Goal: Task Accomplishment & Management: Use online tool/utility

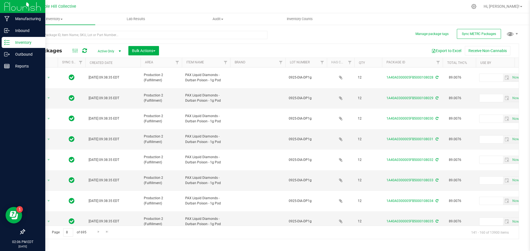
click at [7, 44] on icon at bounding box center [7, 43] width 6 height 6
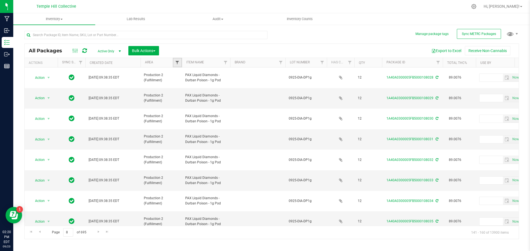
click at [178, 63] on span "Filter" at bounding box center [177, 62] width 4 height 4
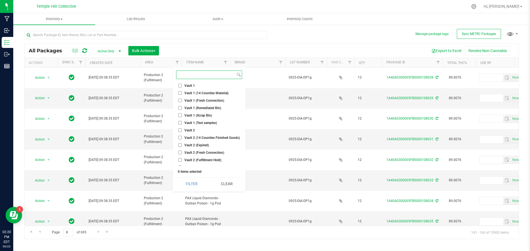
scroll to position [214, 0]
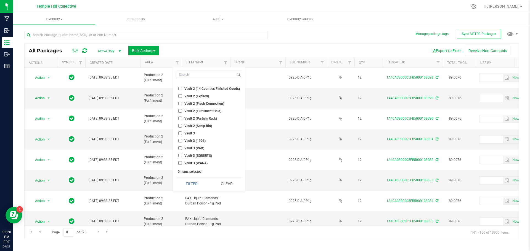
click at [211, 120] on span "Vault 2 (Partials Rack)" at bounding box center [200, 118] width 33 height 3
click at [182, 120] on input "Vault 2 (Partials Rack)" at bounding box center [180, 119] width 4 height 4
checkbox input "true"
click at [195, 165] on button "Filter" at bounding box center [191, 184] width 31 height 12
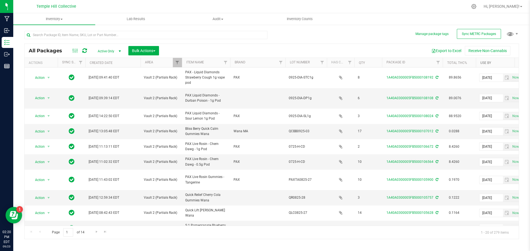
click at [377, 62] on link "Use By" at bounding box center [485, 63] width 11 height 4
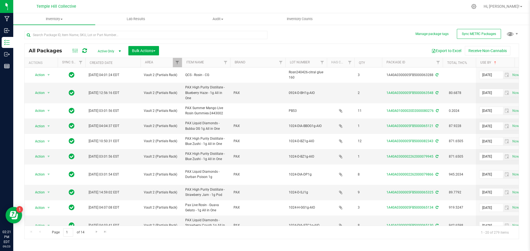
click at [41, 50] on span "All Packages" at bounding box center [48, 51] width 39 height 6
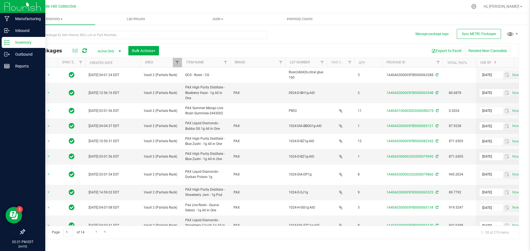
click at [10, 41] on p "Inventory" at bounding box center [26, 42] width 33 height 7
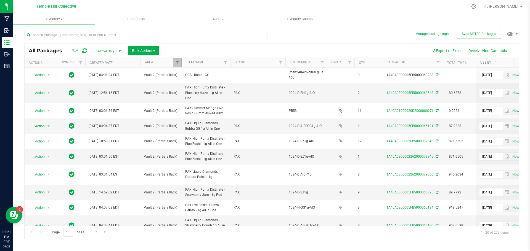
click at [179, 67] on link "Filter" at bounding box center [177, 62] width 9 height 9
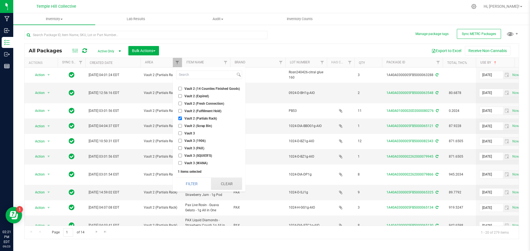
click at [231, 165] on button "Clear" at bounding box center [226, 184] width 31 height 12
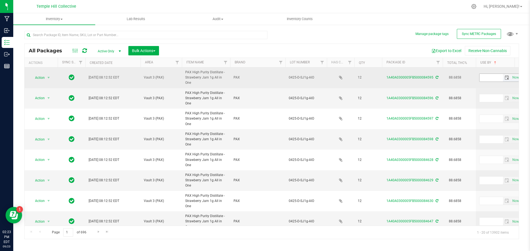
click at [377, 79] on span "select" at bounding box center [507, 78] width 4 height 4
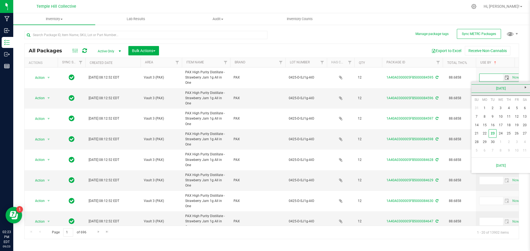
click at [377, 89] on link "[DATE]" at bounding box center [500, 88] width 59 height 9
click at [377, 89] on link "2025" at bounding box center [500, 88] width 59 height 9
click at [377, 115] on link "2026" at bounding box center [522, 119] width 14 height 14
click at [377, 118] on link "May" at bounding box center [480, 119] width 14 height 14
click at [377, 118] on link "5" at bounding box center [493, 117] width 8 height 9
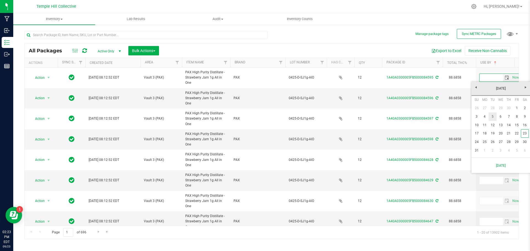
type input "[DATE]"
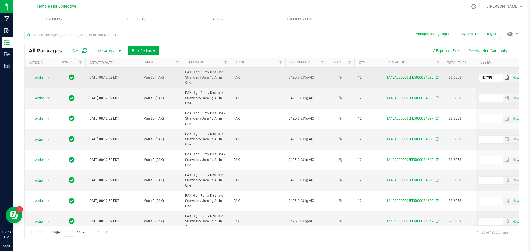
click at [377, 79] on input "[DATE]" at bounding box center [490, 78] width 23 height 8
click at [377, 77] on icon at bounding box center [437, 77] width 3 height 3
click at [377, 76] on input "text" at bounding box center [490, 78] width 23 height 8
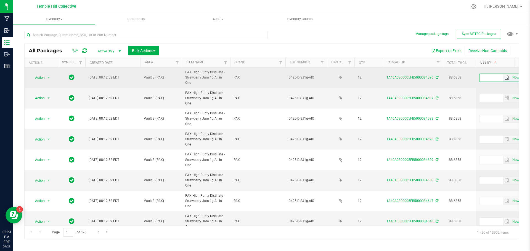
paste input "[DATE]"
type input "[DATE]"
click at [377, 78] on icon at bounding box center [437, 77] width 3 height 3
click at [377, 75] on input "text" at bounding box center [490, 78] width 23 height 8
paste input "[DATE]"
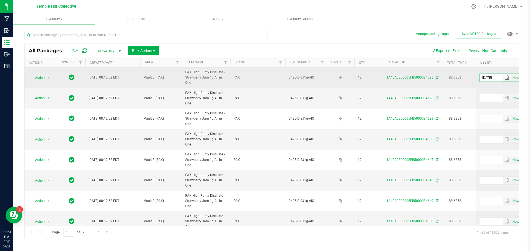
type input "[DATE]"
click at [377, 77] on icon at bounding box center [437, 77] width 3 height 3
click at [377, 80] on input "text" at bounding box center [490, 78] width 23 height 8
paste input "[DATE]"
type input "[DATE]"
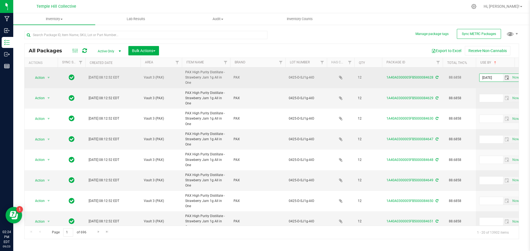
click at [377, 78] on icon at bounding box center [437, 77] width 3 height 3
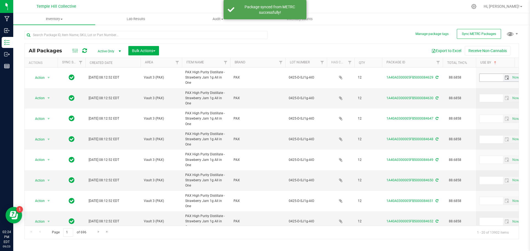
click at [377, 77] on input "text" at bounding box center [490, 78] width 23 height 8
paste input "[DATE]"
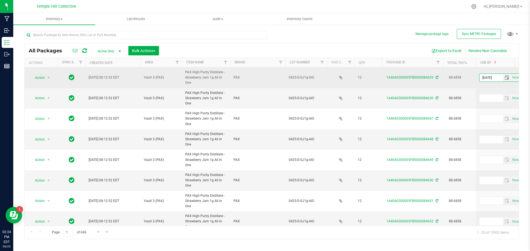
type input "[DATE]"
click at [377, 77] on div "1A40A0300005FB5000084629" at bounding box center [412, 77] width 62 height 5
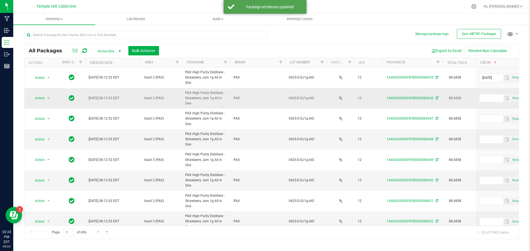
drag, startPoint x: 437, startPoint y: 77, endPoint x: 443, endPoint y: 89, distance: 13.7
click at [377, 77] on icon at bounding box center [437, 77] width 3 height 3
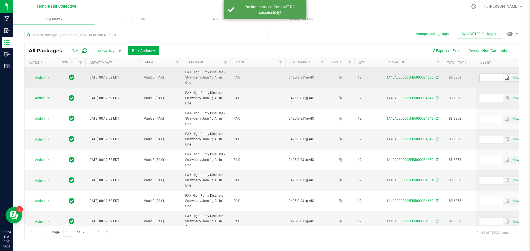
click at [377, 80] on input "text" at bounding box center [490, 78] width 23 height 8
paste input "[DATE]"
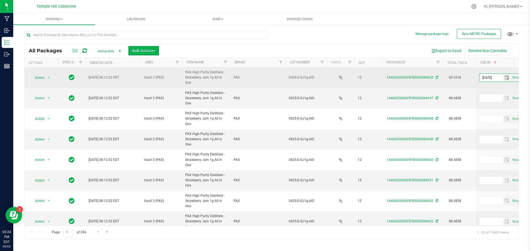
type input "[DATE]"
click at [377, 77] on div "1A40A0300005FB5000084630" at bounding box center [412, 77] width 62 height 5
click at [377, 78] on icon at bounding box center [437, 77] width 3 height 3
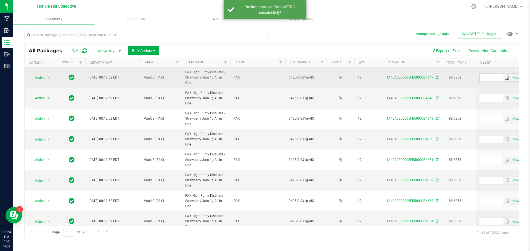
click at [377, 78] on input "text" at bounding box center [490, 78] width 23 height 8
paste input "[DATE]"
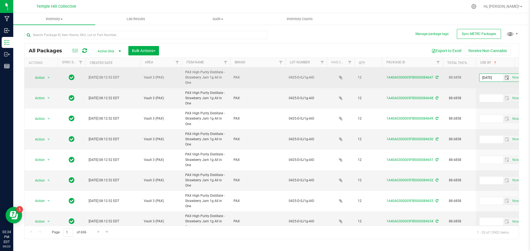
type input "[DATE]"
click at [377, 78] on icon at bounding box center [437, 77] width 3 height 3
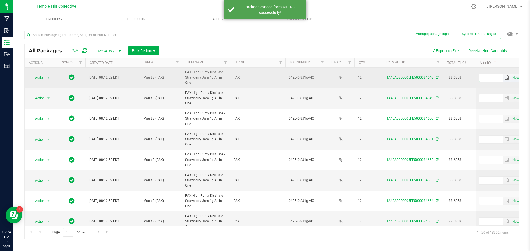
click at [377, 77] on input "text" at bounding box center [490, 78] width 23 height 8
paste input "[DATE]"
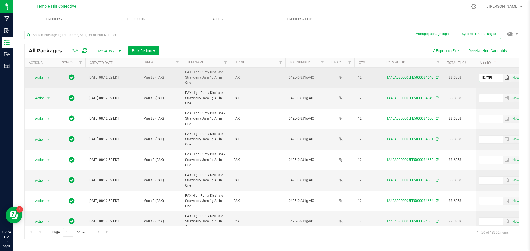
type input "[DATE]"
click at [377, 78] on icon at bounding box center [437, 77] width 3 height 3
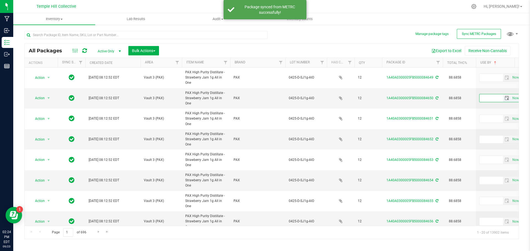
click at [377, 97] on input "text" at bounding box center [490, 98] width 23 height 8
paste input "[DATE]"
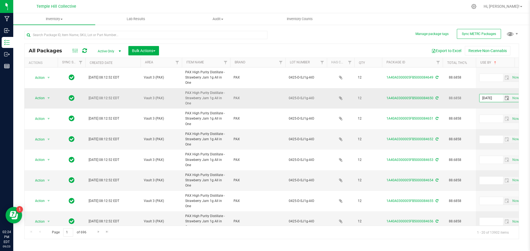
type input "[DATE]"
click at [377, 98] on icon at bounding box center [437, 98] width 3 height 3
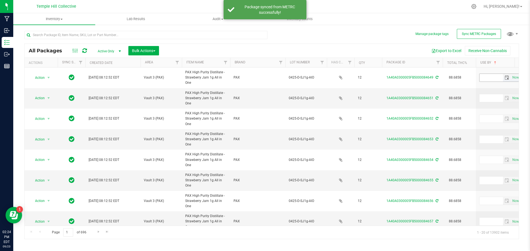
click at [377, 78] on input "text" at bounding box center [490, 78] width 23 height 8
paste input "[DATE]"
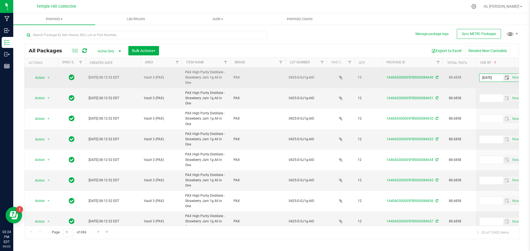
type input "[DATE]"
click at [377, 76] on icon at bounding box center [437, 77] width 3 height 3
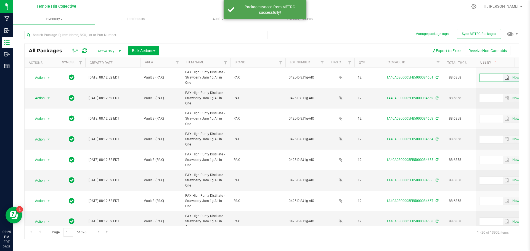
click at [377, 79] on input "text" at bounding box center [490, 78] width 23 height 8
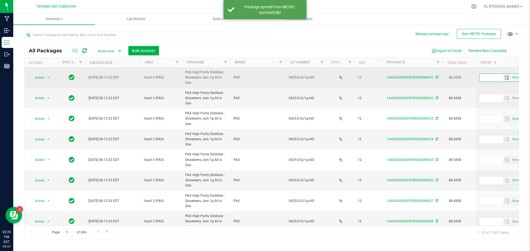
paste input "[DATE]"
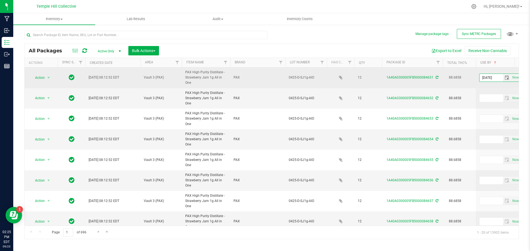
type input "[DATE]"
click at [377, 76] on span at bounding box center [437, 78] width 4 height 4
click at [377, 73] on td "Now" at bounding box center [510, 78] width 69 height 21
click at [377, 77] on input "text" at bounding box center [490, 78] width 23 height 8
paste input "[DATE]"
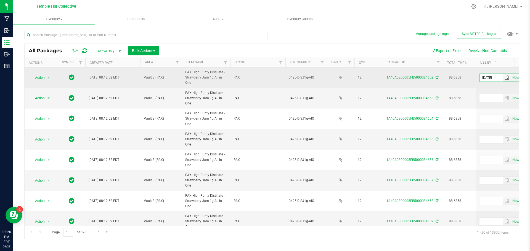
type input "[DATE]"
click at [377, 79] on icon at bounding box center [437, 77] width 3 height 3
paste input "[DATE]"
type input "[DATE]"
click at [377, 77] on icon at bounding box center [437, 77] width 3 height 3
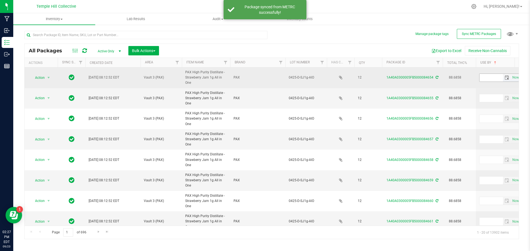
click at [377, 78] on input "text" at bounding box center [490, 78] width 23 height 8
paste input "[DATE]"
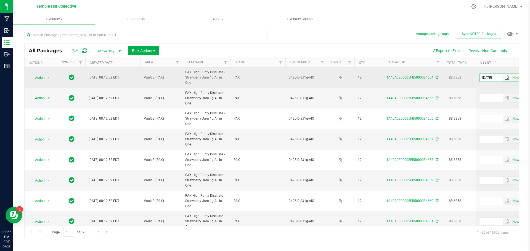
type input "[DATE]"
click at [377, 77] on icon at bounding box center [437, 77] width 3 height 3
click at [377, 78] on input "text" at bounding box center [490, 78] width 23 height 8
paste input "[DATE]"
type input "[DATE]"
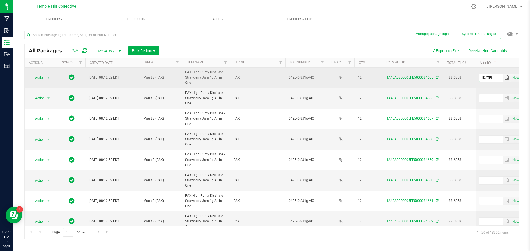
click at [377, 76] on icon at bounding box center [437, 77] width 3 height 3
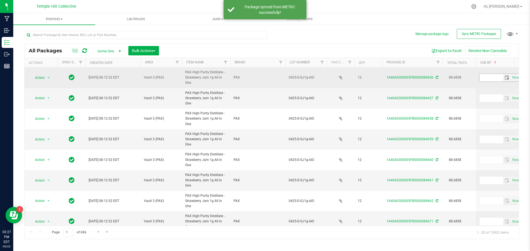
click at [377, 81] on input "text" at bounding box center [490, 78] width 23 height 8
paste input "[DATE]"
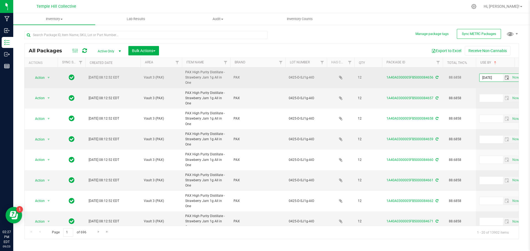
type input "[DATE]"
click at [377, 78] on icon at bounding box center [437, 77] width 3 height 3
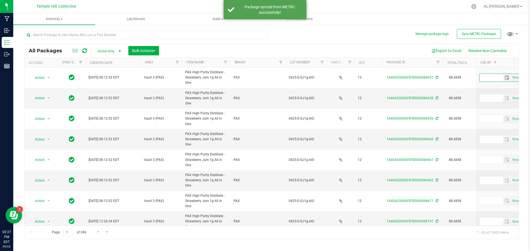
click at [377, 78] on input "text" at bounding box center [490, 78] width 23 height 8
paste input "[DATE]"
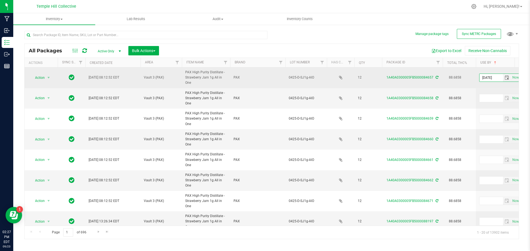
type input "[DATE]"
click at [377, 77] on div "1A40A0300005FB5000084657" at bounding box center [412, 77] width 62 height 5
click at [377, 79] on icon at bounding box center [437, 77] width 3 height 3
click at [377, 77] on input "text" at bounding box center [490, 78] width 23 height 8
paste input "[DATE]"
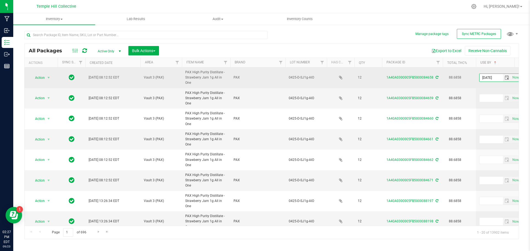
type input "[DATE]"
click at [377, 78] on icon at bounding box center [437, 77] width 3 height 3
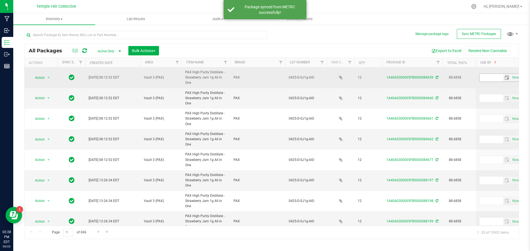
click at [377, 79] on input "text" at bounding box center [490, 78] width 23 height 8
paste input "[DATE]"
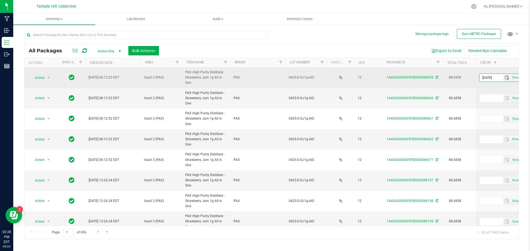
type input "[DATE]"
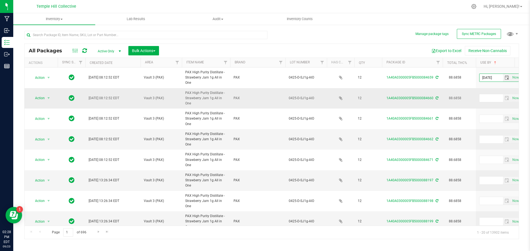
drag, startPoint x: 436, startPoint y: 76, endPoint x: 440, endPoint y: 89, distance: 13.4
click at [377, 76] on icon at bounding box center [437, 77] width 3 height 3
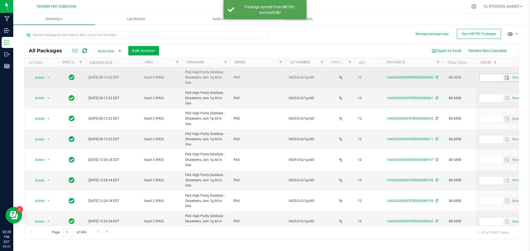
click at [377, 78] on input "text" at bounding box center [490, 78] width 23 height 8
paste input "[DATE]"
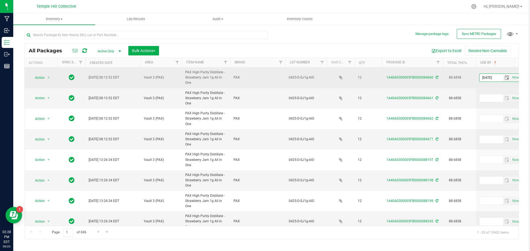
type input "[DATE]"
click at [377, 77] on icon at bounding box center [437, 77] width 3 height 3
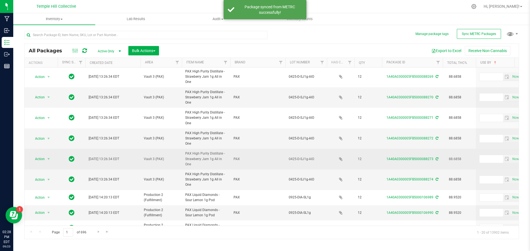
scroll to position [226, 0]
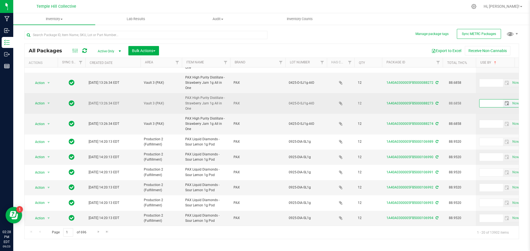
click at [377, 100] on input "text" at bounding box center [490, 104] width 23 height 8
paste input "[DATE]"
type input "[DATE]"
click at [377, 102] on icon at bounding box center [437, 103] width 3 height 3
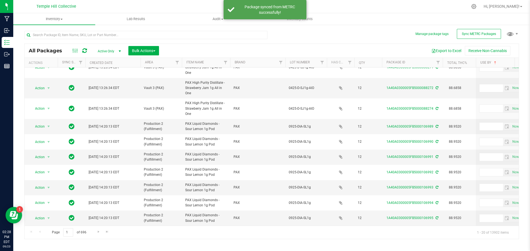
scroll to position [0, 0]
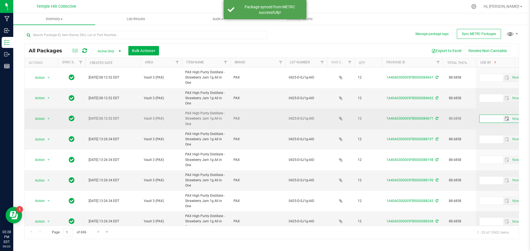
click at [377, 120] on input "text" at bounding box center [490, 119] width 23 height 8
paste input "[DATE]"
type input "[DATE]"
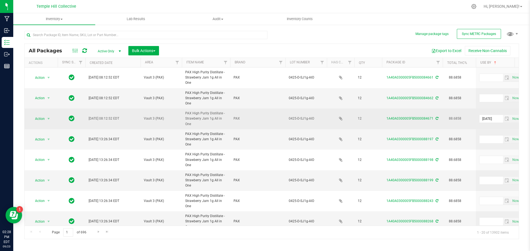
click at [377, 120] on icon at bounding box center [437, 118] width 3 height 3
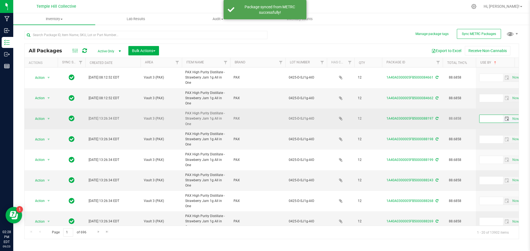
click at [377, 118] on input "text" at bounding box center [490, 119] width 23 height 8
paste input "[DATE]"
type input "[DATE]"
click at [377, 118] on icon at bounding box center [437, 118] width 3 height 3
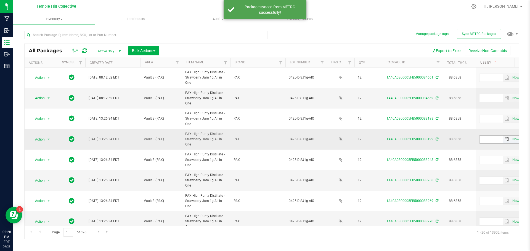
click at [377, 140] on input "text" at bounding box center [490, 140] width 23 height 8
paste input "[DATE]"
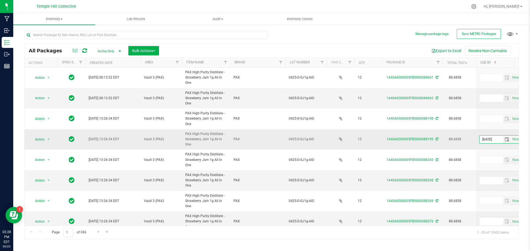
type input "[DATE]"
click at [377, 138] on icon at bounding box center [437, 139] width 3 height 3
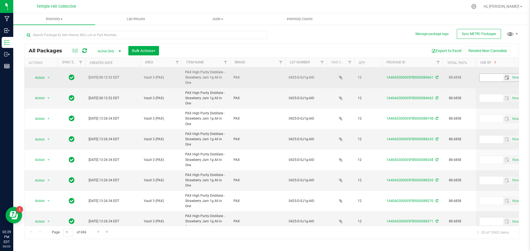
click at [377, 80] on input "text" at bounding box center [490, 78] width 23 height 8
paste input "[DATE]"
type input "[DATE]"
click at [377, 79] on icon at bounding box center [437, 77] width 3 height 3
click at [377, 79] on input "text" at bounding box center [490, 78] width 23 height 8
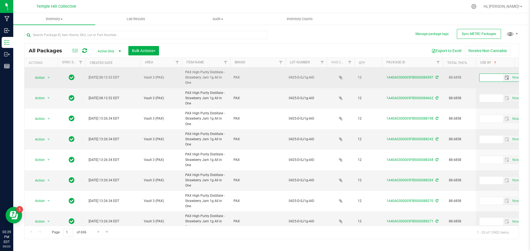
paste input "[DATE]"
type input "[DATE]"
click at [377, 77] on icon at bounding box center [437, 77] width 3 height 3
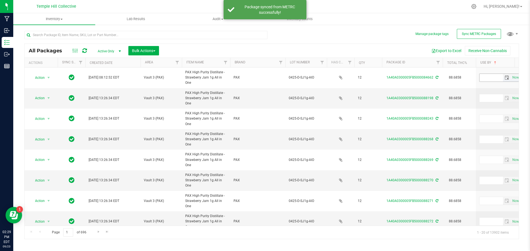
click at [377, 77] on input "text" at bounding box center [490, 78] width 23 height 8
paste input "[DATE]"
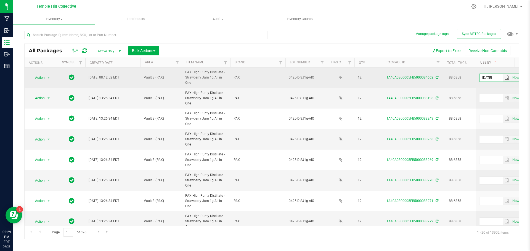
type input "[DATE]"
click at [377, 76] on icon at bounding box center [437, 77] width 3 height 3
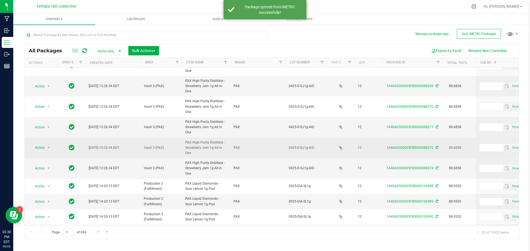
scroll to position [55, 0]
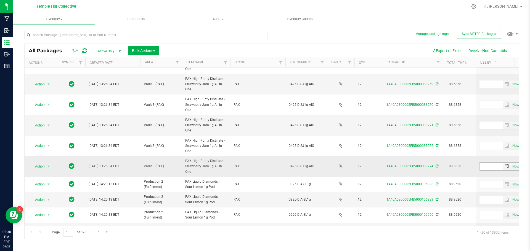
click at [377, 164] on input "text" at bounding box center [490, 167] width 23 height 8
paste input "[DATE]"
type input "[DATE]"
click at [377, 165] on icon at bounding box center [437, 166] width 3 height 3
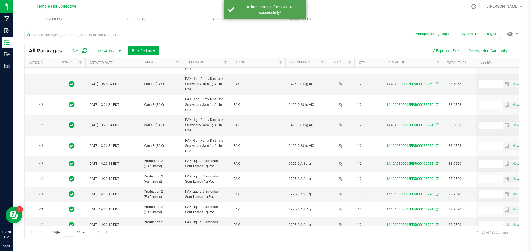
scroll to position [0, 0]
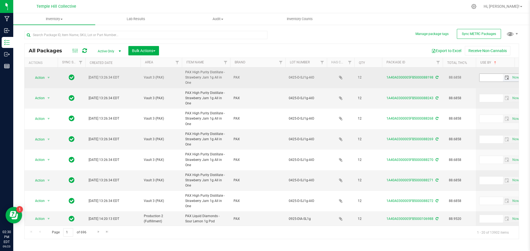
click at [377, 78] on input "text" at bounding box center [490, 78] width 23 height 8
paste input "[DATE]"
type input "[DATE]"
click at [377, 78] on icon at bounding box center [437, 77] width 3 height 3
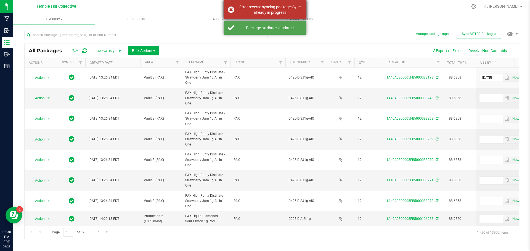
click at [243, 12] on div "Error reverse syncing package: Sync already in progress" at bounding box center [269, 9] width 65 height 11
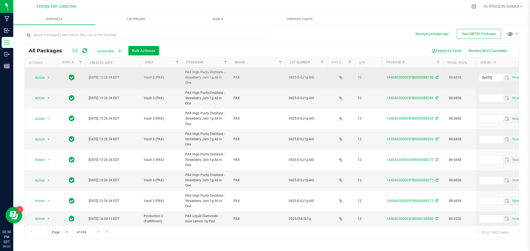
click at [377, 78] on icon at bounding box center [437, 77] width 3 height 3
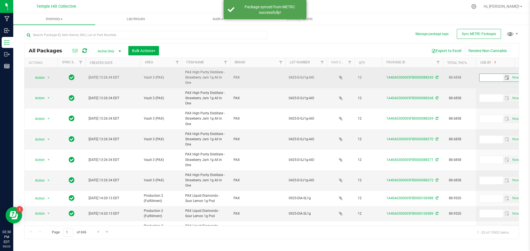
click at [377, 80] on input "text" at bounding box center [490, 78] width 23 height 8
paste input "[DATE]"
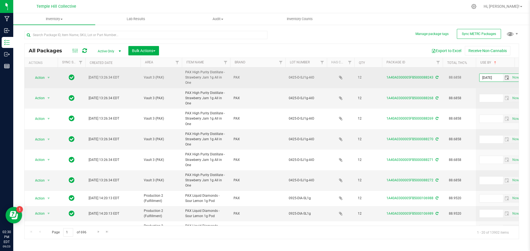
type input "[DATE]"
click at [377, 77] on icon at bounding box center [437, 77] width 3 height 3
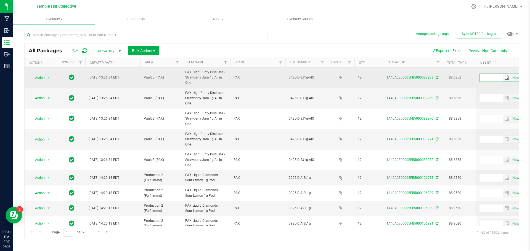
click at [377, 75] on input "text" at bounding box center [490, 78] width 23 height 8
paste input "[DATE]"
type input "[DATE]"
click at [377, 78] on icon at bounding box center [437, 77] width 3 height 3
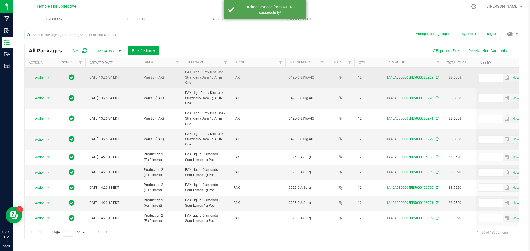
click at [377, 73] on td "Now" at bounding box center [510, 78] width 69 height 21
click at [377, 75] on input "text" at bounding box center [490, 78] width 23 height 8
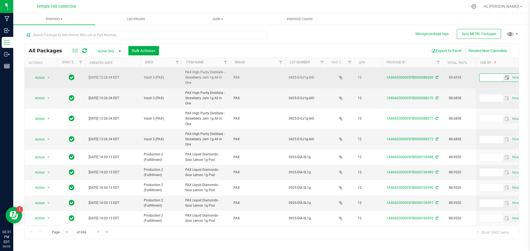
paste input "[DATE]"
type input "[DATE]"
click at [377, 80] on div "1A40A0300005FB5000088269" at bounding box center [412, 77] width 62 height 5
click at [377, 79] on icon at bounding box center [437, 77] width 3 height 3
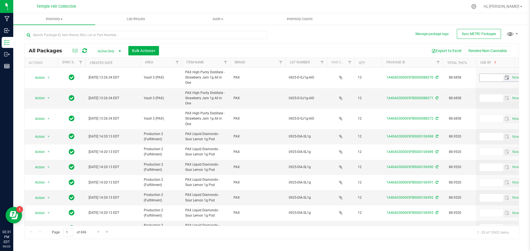
click at [377, 78] on input "text" at bounding box center [490, 78] width 23 height 8
paste input "[DATE]"
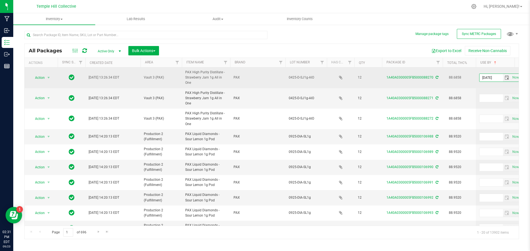
type input "[DATE]"
click at [377, 78] on icon at bounding box center [437, 77] width 3 height 3
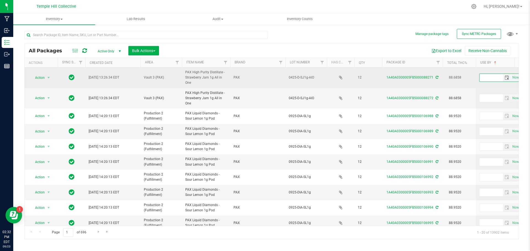
click at [377, 76] on input "text" at bounding box center [490, 78] width 23 height 8
paste input "[DATE]"
type input "[DATE]"
click at [377, 78] on icon at bounding box center [437, 77] width 3 height 3
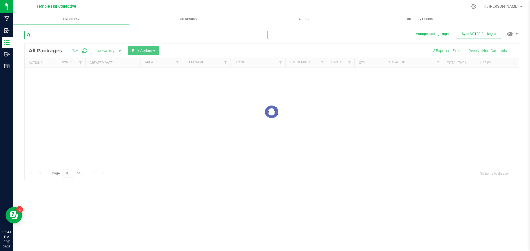
click at [65, 33] on input "text" at bounding box center [145, 35] width 243 height 8
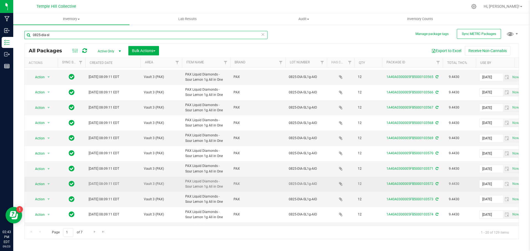
scroll to position [151, 0]
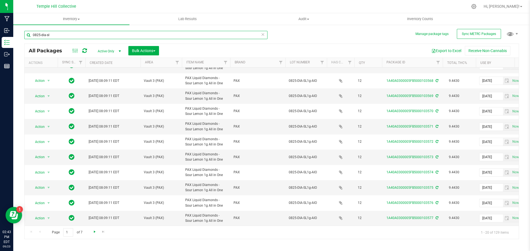
type input "0825-dia-sl"
click at [96, 231] on span "Go to the next page" at bounding box center [94, 232] width 4 height 4
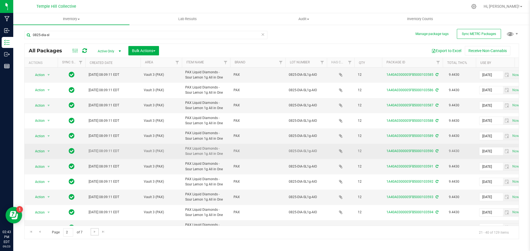
scroll to position [151, 0]
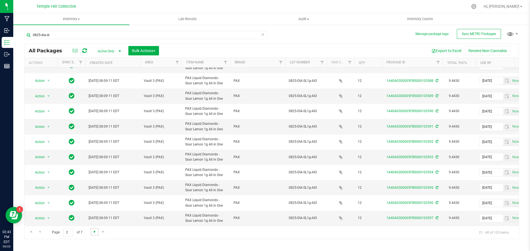
click at [95, 232] on span "Go to the next page" at bounding box center [94, 232] width 4 height 4
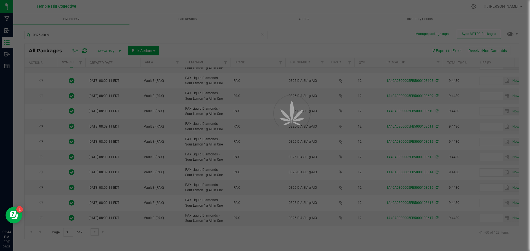
type input "[DATE]"
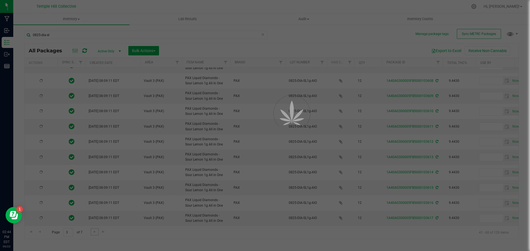
type input "[DATE]"
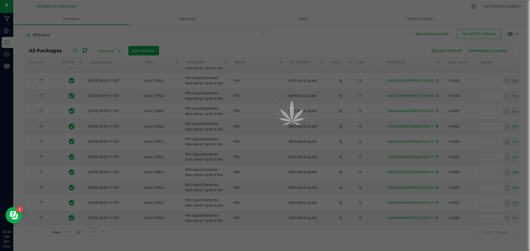
type input "[DATE]"
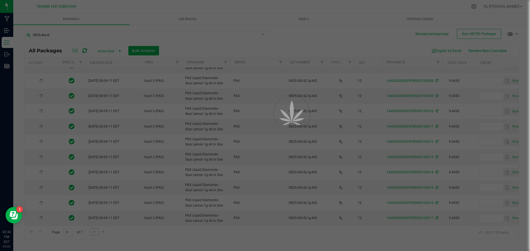
type input "[DATE]"
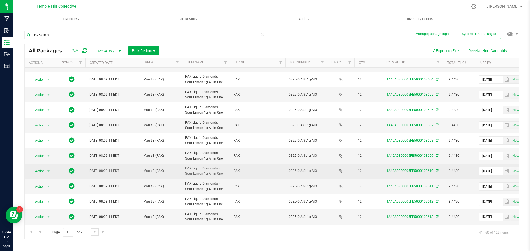
scroll to position [151, 0]
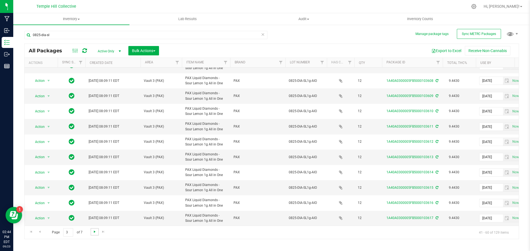
click at [94, 234] on span "Go to the next page" at bounding box center [94, 232] width 4 height 4
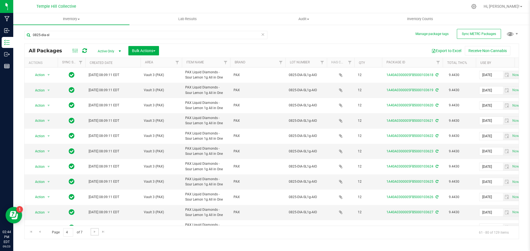
scroll to position [151, 0]
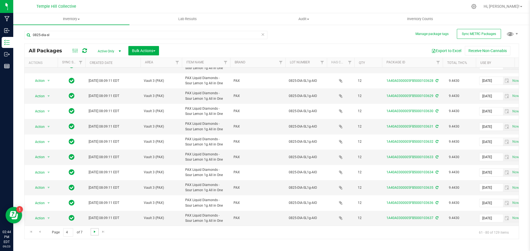
click at [93, 234] on span "Go to the next page" at bounding box center [94, 232] width 4 height 4
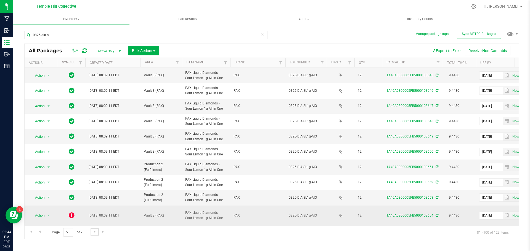
scroll to position [151, 0]
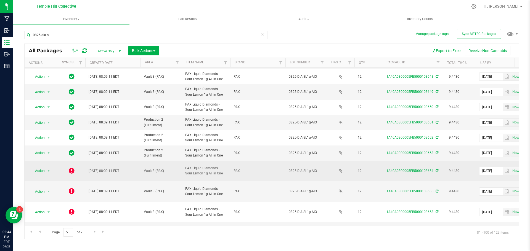
click at [436, 169] on icon at bounding box center [437, 170] width 3 height 3
click at [437, 169] on icon at bounding box center [437, 170] width 3 height 3
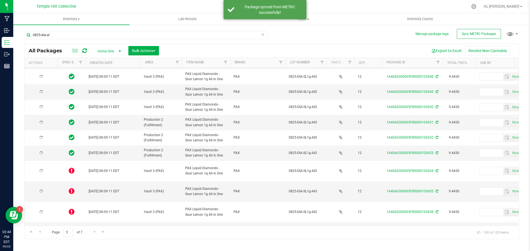
type input "[DATE]"
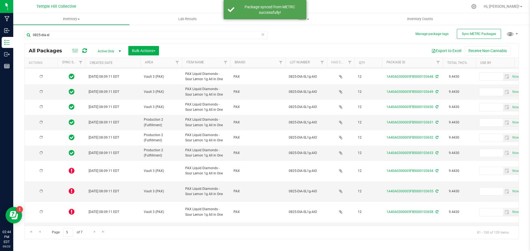
type input "[DATE]"
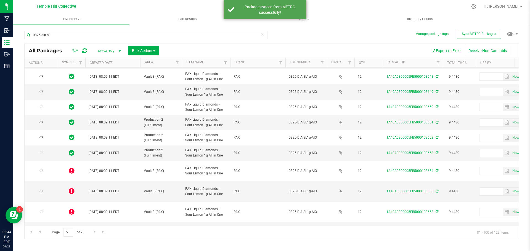
type input "[DATE]"
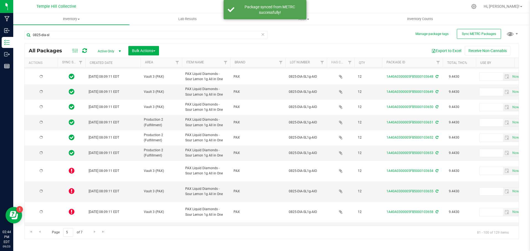
type input "[DATE]"
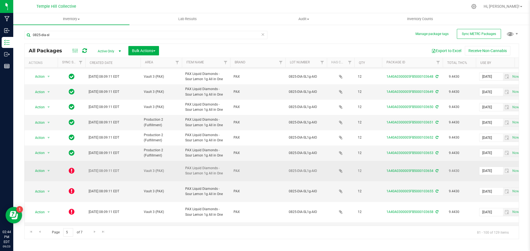
click at [437, 169] on icon at bounding box center [437, 170] width 3 height 3
click at [48, 169] on span "select" at bounding box center [48, 171] width 4 height 4
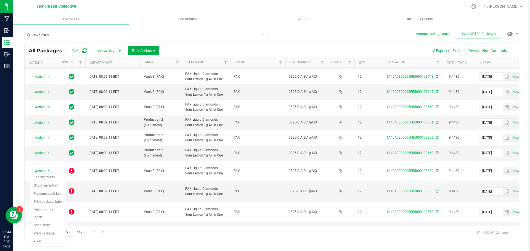
click at [191, 237] on div "Page 5 of 7 81 - 100 of 129 items" at bounding box center [272, 232] width 494 height 13
click at [489, 32] on span "Sync METRC Packages" at bounding box center [479, 34] width 34 height 4
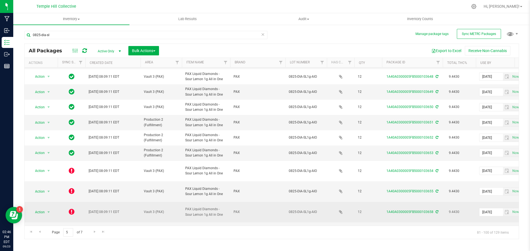
click at [71, 209] on icon at bounding box center [72, 212] width 6 height 7
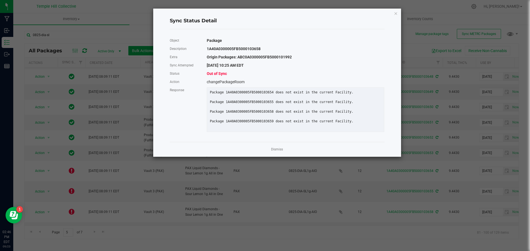
click at [270, 154] on div "Dismiss" at bounding box center [277, 149] width 215 height 15
click at [278, 152] on link "Dismiss" at bounding box center [277, 149] width 12 height 5
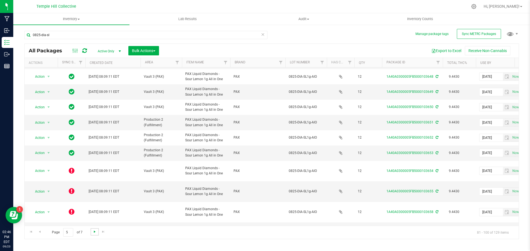
click at [93, 232] on span "Go to the next page" at bounding box center [94, 232] width 4 height 4
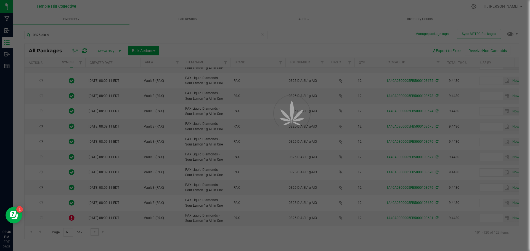
type input "[DATE]"
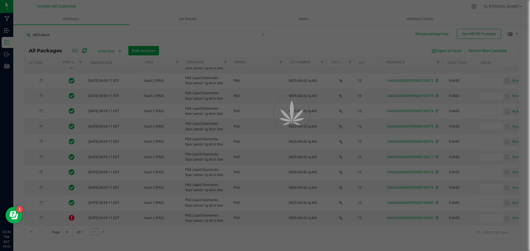
type input "[DATE]"
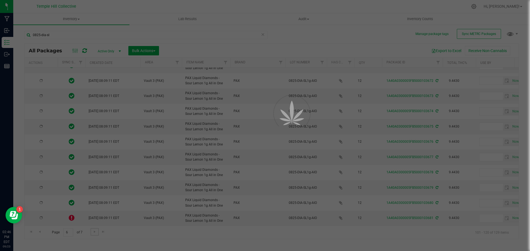
type input "[DATE]"
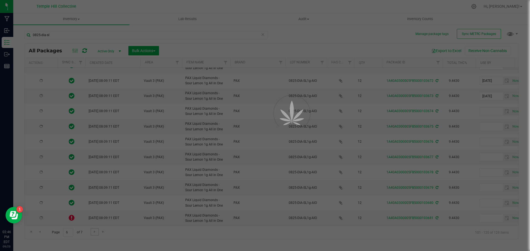
type input "[DATE]"
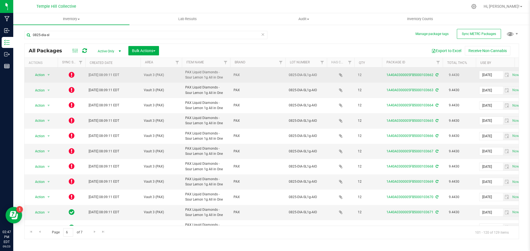
click at [71, 76] on icon at bounding box center [72, 74] width 6 height 7
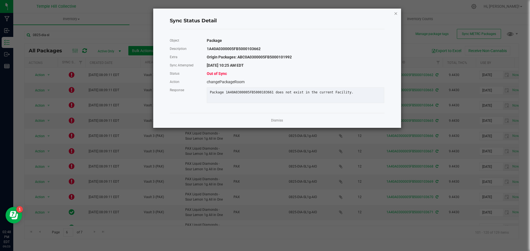
click at [396, 12] on icon "Close" at bounding box center [396, 13] width 4 height 7
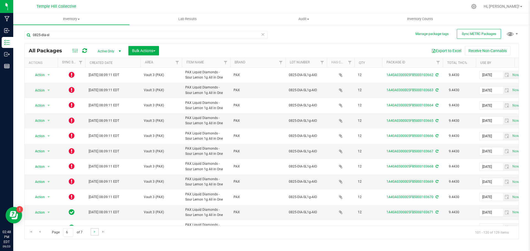
click at [92, 233] on link "Go to the next page" at bounding box center [95, 232] width 8 height 7
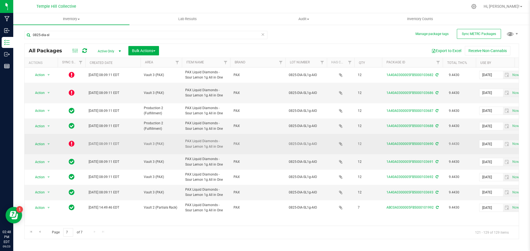
click at [436, 142] on icon at bounding box center [437, 143] width 3 height 3
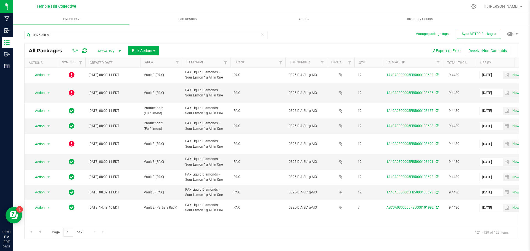
click at [84, 50] on icon at bounding box center [84, 51] width 5 height 6
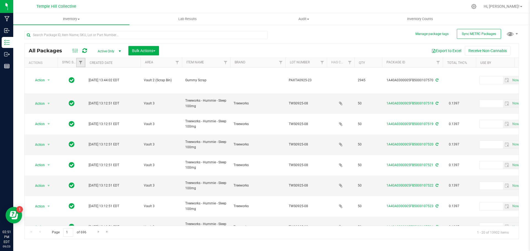
click at [77, 62] on link "Filter" at bounding box center [80, 62] width 9 height 9
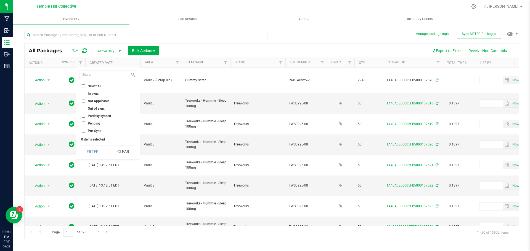
click at [94, 109] on span "Out of sync" at bounding box center [96, 108] width 17 height 3
click at [85, 109] on input "Out of sync" at bounding box center [84, 109] width 4 height 4
checkbox input "true"
click at [93, 117] on span "Partially synced" at bounding box center [99, 116] width 23 height 3
click at [85, 117] on input "Partially synced" at bounding box center [84, 116] width 4 height 4
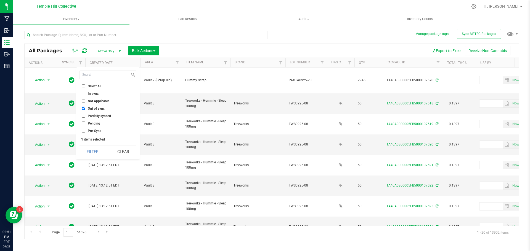
checkbox input "true"
click at [93, 124] on span "Pending" at bounding box center [94, 123] width 12 height 3
click at [85, 124] on input "Pending" at bounding box center [84, 124] width 4 height 4
checkbox input "true"
click at [92, 101] on span "Not Applicable" at bounding box center [99, 101] width 22 height 3
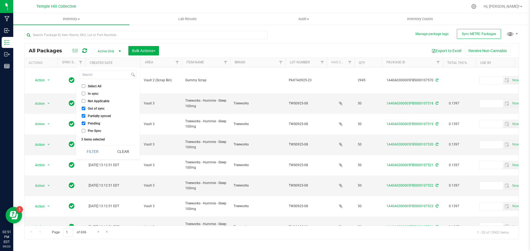
click at [85, 101] on input "Not Applicable" at bounding box center [84, 101] width 4 height 4
checkbox input "true"
click at [94, 148] on button "Filter" at bounding box center [92, 152] width 26 height 12
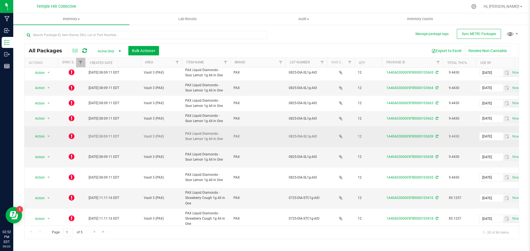
scroll to position [173, 0]
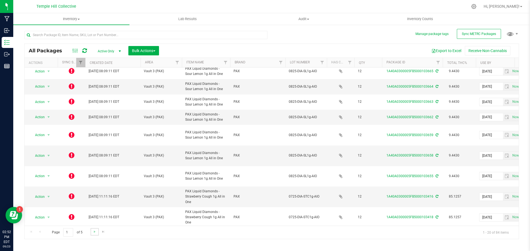
click at [91, 234] on link "Go to the next page" at bounding box center [95, 232] width 8 height 7
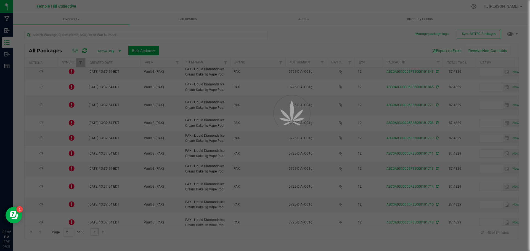
type input "[DATE]"
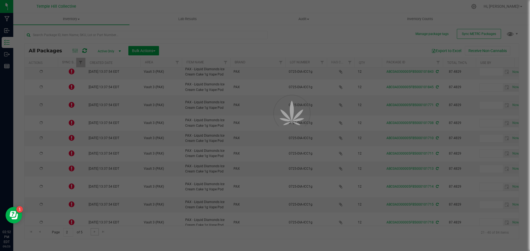
type input "2026-08-13"
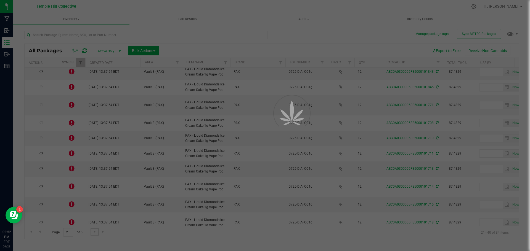
type input "2026-08-13"
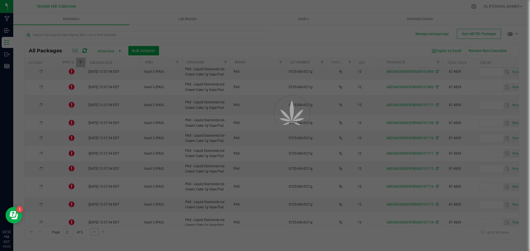
type input "2026-08-13"
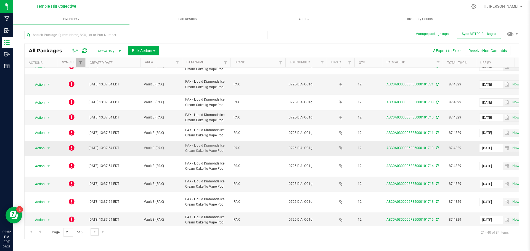
scroll to position [194, 0]
click at [95, 233] on span "Go to the next page" at bounding box center [94, 232] width 4 height 4
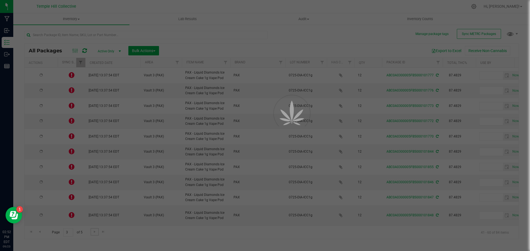
type input "2026-08-13"
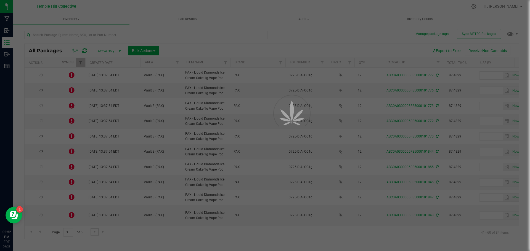
type input "2026-08-13"
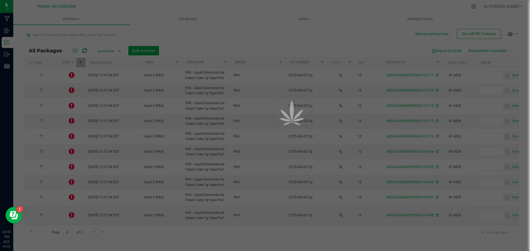
type input "2026-08-13"
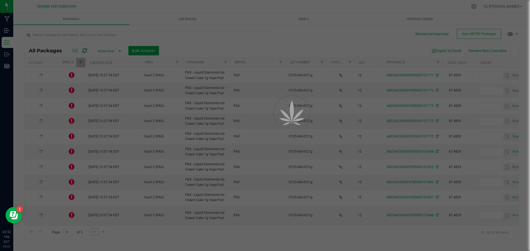
type input "2026-08-13"
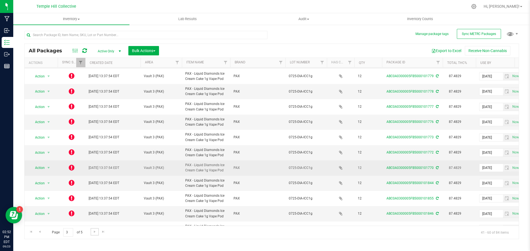
scroll to position [151, 0]
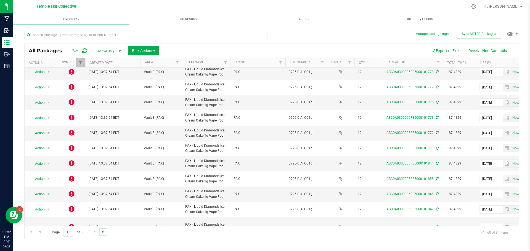
click at [102, 232] on span "Go to the last page" at bounding box center [103, 232] width 4 height 4
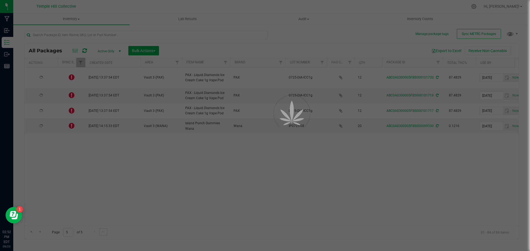
scroll to position [0, 0]
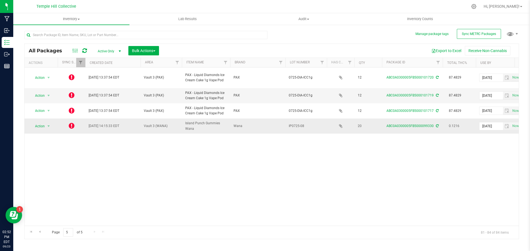
click at [436, 127] on icon at bounding box center [437, 125] width 3 height 3
click at [420, 126] on link "ABC0A0300005FB5000099330" at bounding box center [409, 126] width 47 height 4
click at [436, 125] on icon at bounding box center [437, 125] width 3 height 3
click at [41, 232] on span "Go to the previous page" at bounding box center [40, 232] width 4 height 4
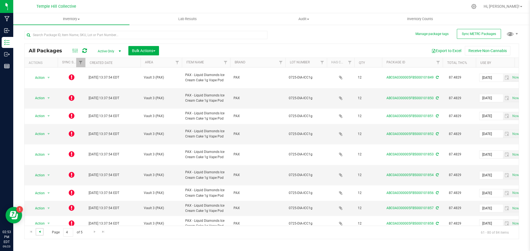
click at [40, 230] on span "Go to the previous page" at bounding box center [40, 232] width 4 height 4
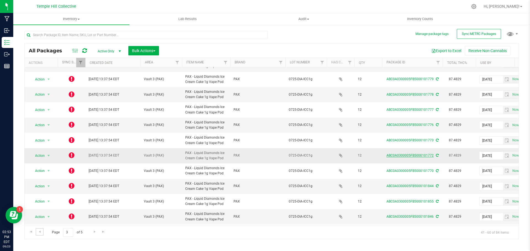
scroll to position [151, 0]
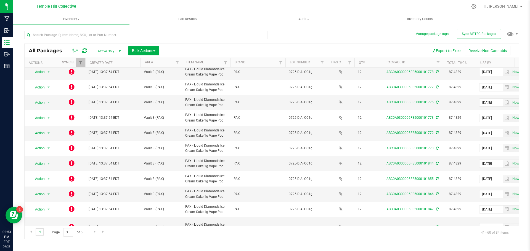
click at [37, 230] on link "Go to the previous page" at bounding box center [40, 232] width 8 height 7
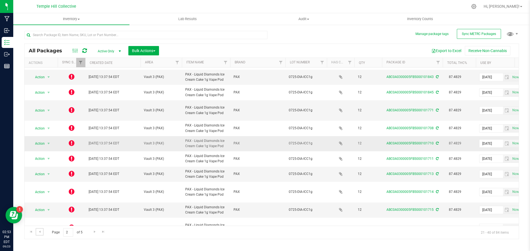
scroll to position [194, 0]
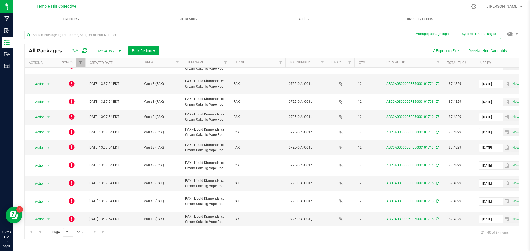
click at [116, 51] on span "Active Only" at bounding box center [108, 51] width 30 height 8
click at [209, 40] on div at bounding box center [145, 37] width 243 height 13
click at [479, 29] on button "Sync METRC Packages" at bounding box center [479, 34] width 44 height 10
click at [102, 233] on span "Go to the last page" at bounding box center [103, 232] width 4 height 4
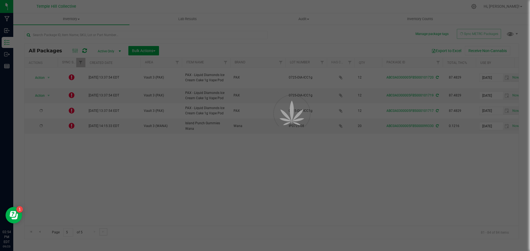
scroll to position [0, 0]
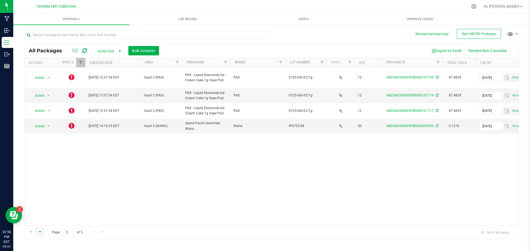
click at [41, 232] on span "Go to the previous page" at bounding box center [40, 232] width 4 height 4
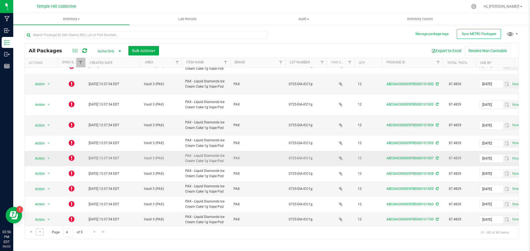
scroll to position [45, 0]
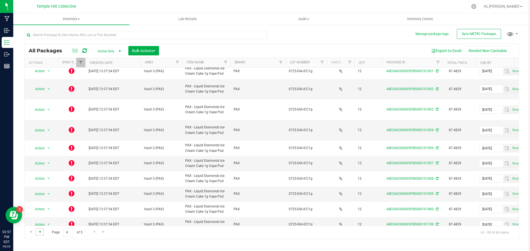
click at [40, 232] on span "Go to the previous page" at bounding box center [40, 232] width 4 height 4
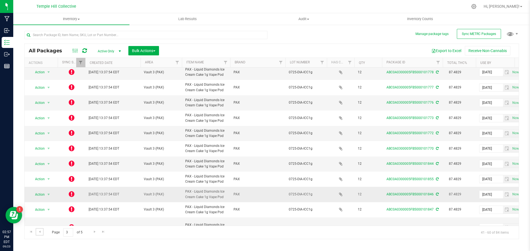
scroll to position [151, 0]
click at [39, 233] on span "Go to the previous page" at bounding box center [40, 232] width 4 height 4
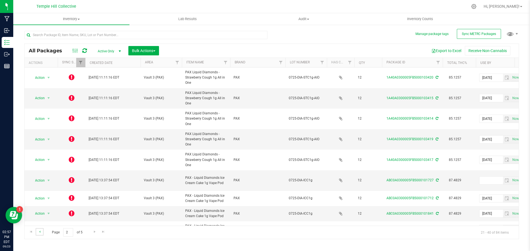
click at [42, 232] on link "Go to the previous page" at bounding box center [40, 232] width 8 height 7
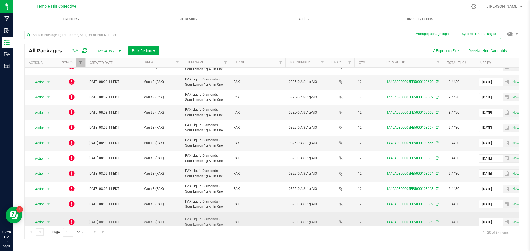
scroll to position [35, 0]
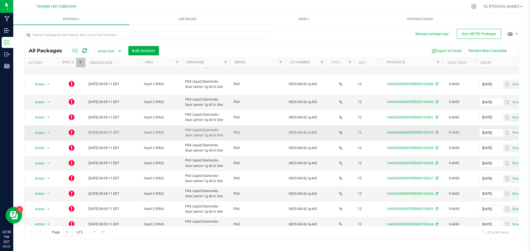
click at [71, 129] on icon at bounding box center [72, 132] width 6 height 7
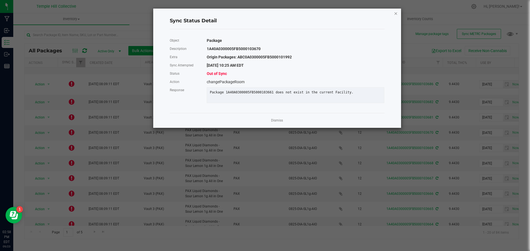
click at [396, 15] on icon "Close" at bounding box center [396, 13] width 4 height 7
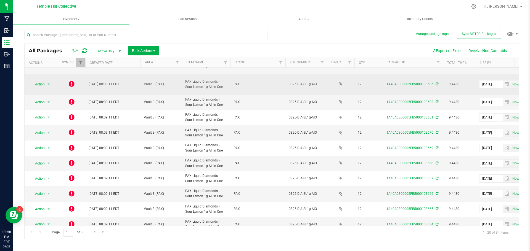
click at [106, 82] on span "Sep 2, 2025 08:09:11 EDT" at bounding box center [104, 84] width 31 height 5
click at [47, 82] on span "select" at bounding box center [48, 84] width 4 height 4
click at [71, 81] on icon at bounding box center [72, 84] width 6 height 7
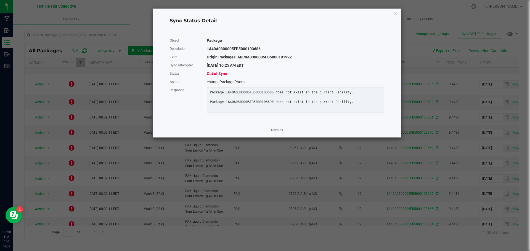
drag, startPoint x: 293, startPoint y: 58, endPoint x: 278, endPoint y: 58, distance: 15.2
click at [278, 58] on div "Origin Packages: ABC0A0300005FB5000101992" at bounding box center [296, 57] width 186 height 8
copy div "101992"
click at [113, 110] on ngb-modal-window "Sync Status Detail Object Package Description 1A40A0300005FB5000103686 Extra Or…" at bounding box center [267, 125] width 534 height 251
click at [396, 14] on icon "Close" at bounding box center [396, 13] width 4 height 7
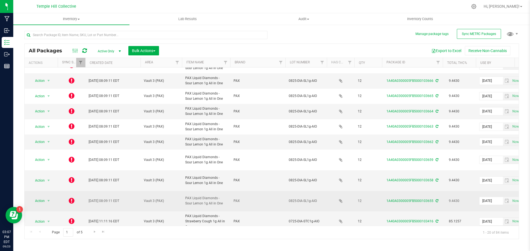
scroll to position [138, 0]
